Goal: Transaction & Acquisition: Purchase product/service

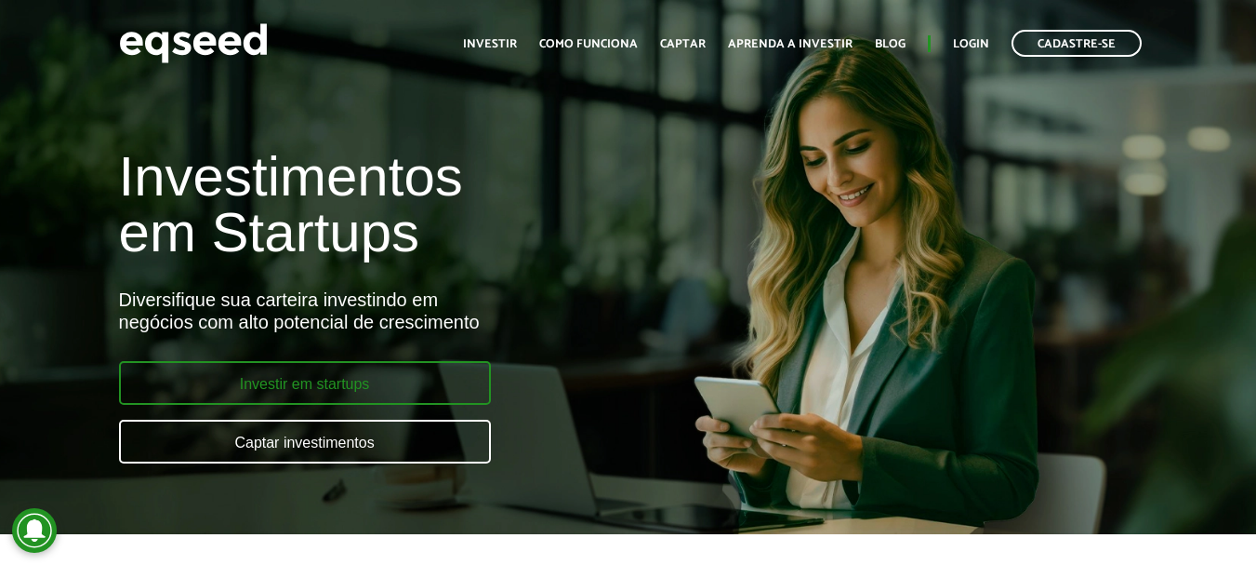
click at [315, 382] on link "Investir em startups" at bounding box center [305, 383] width 372 height 44
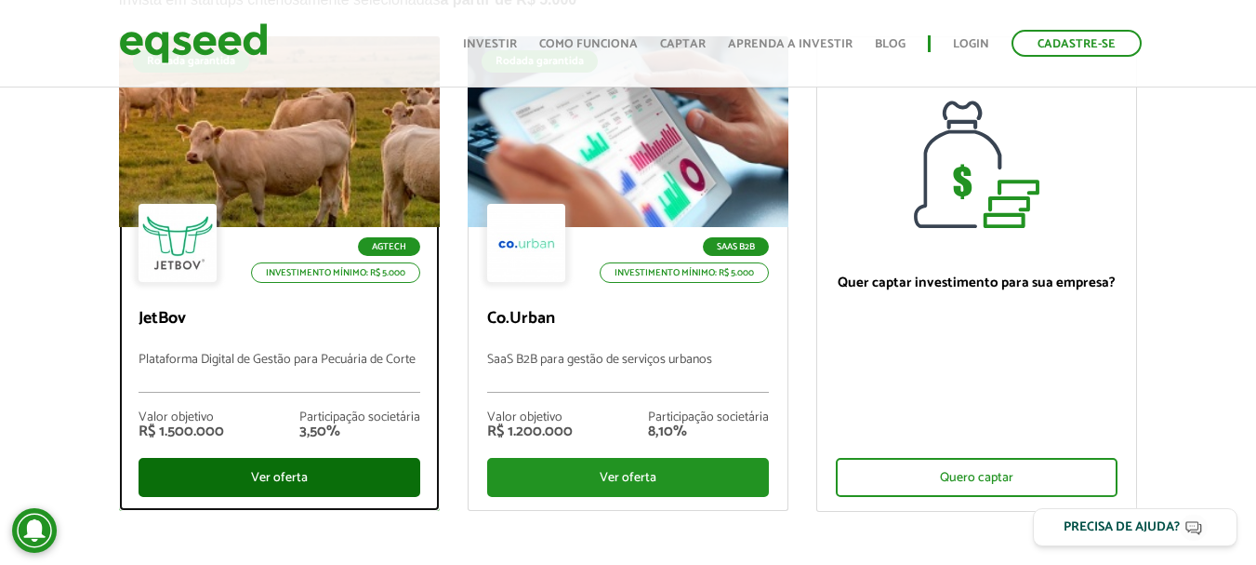
click at [278, 481] on div "Ver oferta" at bounding box center [280, 477] width 282 height 39
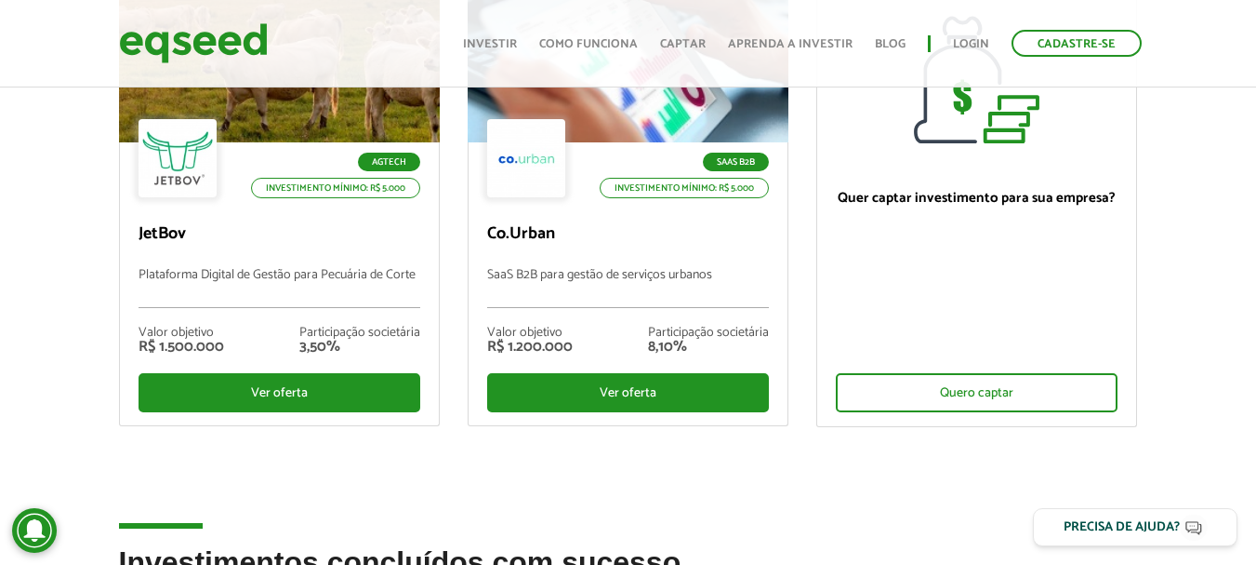
scroll to position [279, 0]
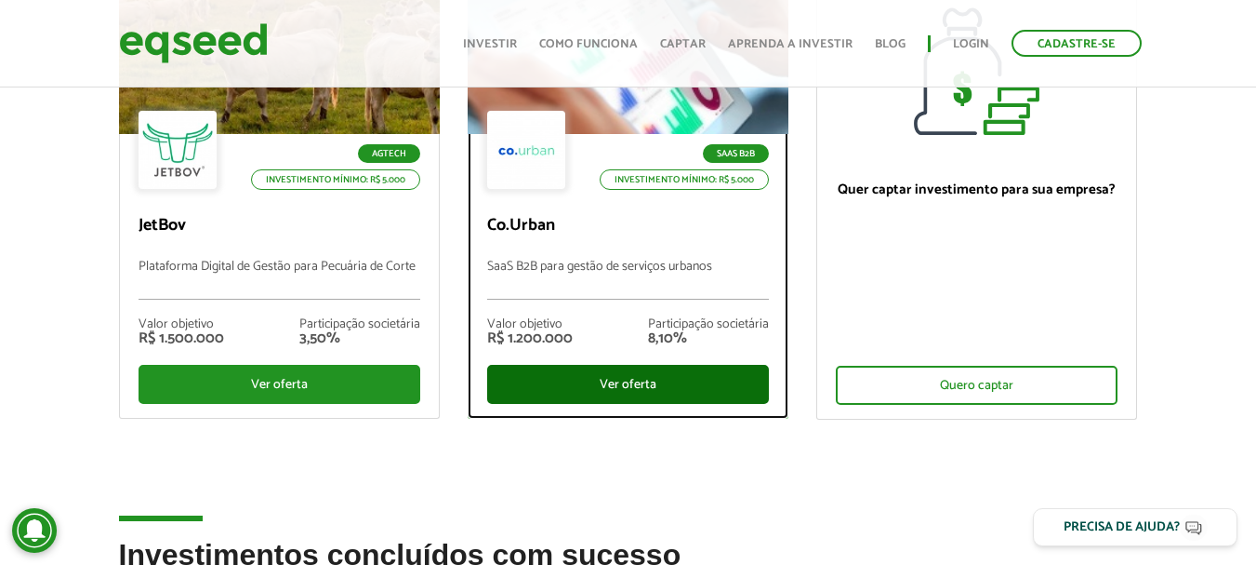
click at [635, 385] on div "Ver oferta" at bounding box center [628, 384] width 282 height 39
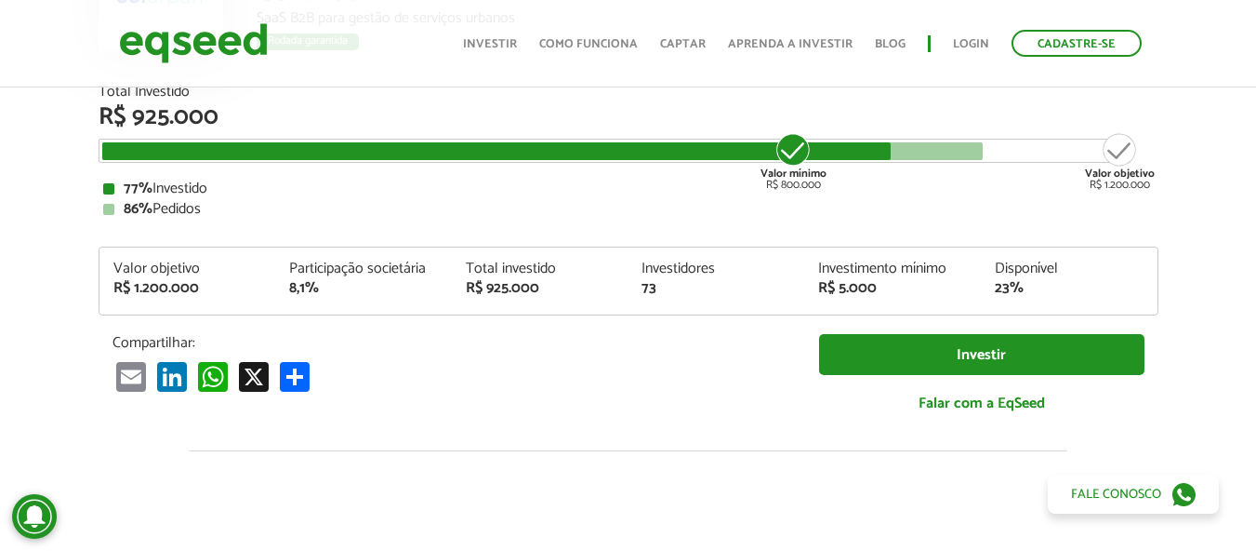
scroll to position [279, 0]
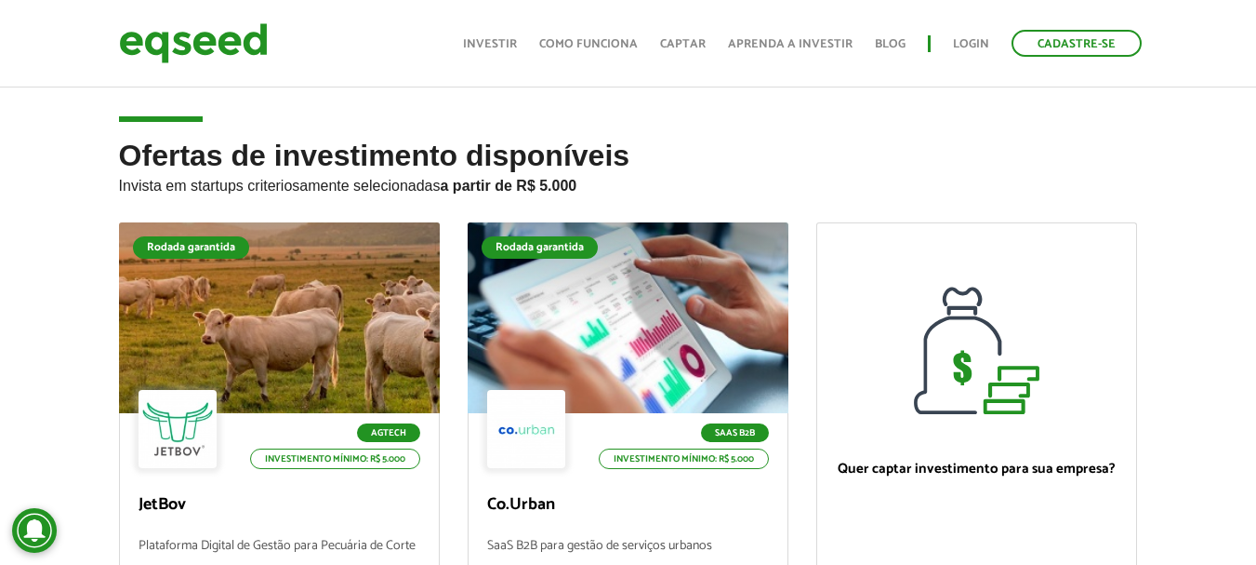
scroll to position [279, 0]
